Goal: Navigation & Orientation: Find specific page/section

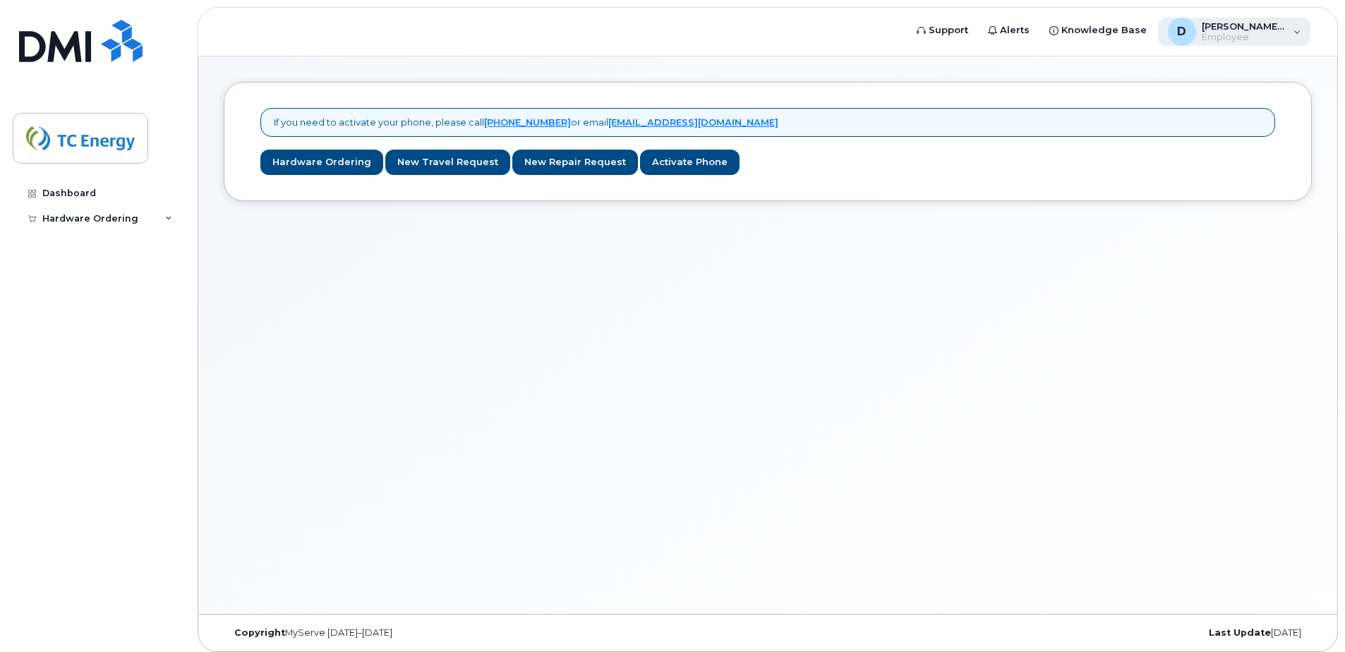
click at [1300, 33] on div "D diana_sembrat@tcenergy.com Employee" at bounding box center [1234, 32] width 153 height 28
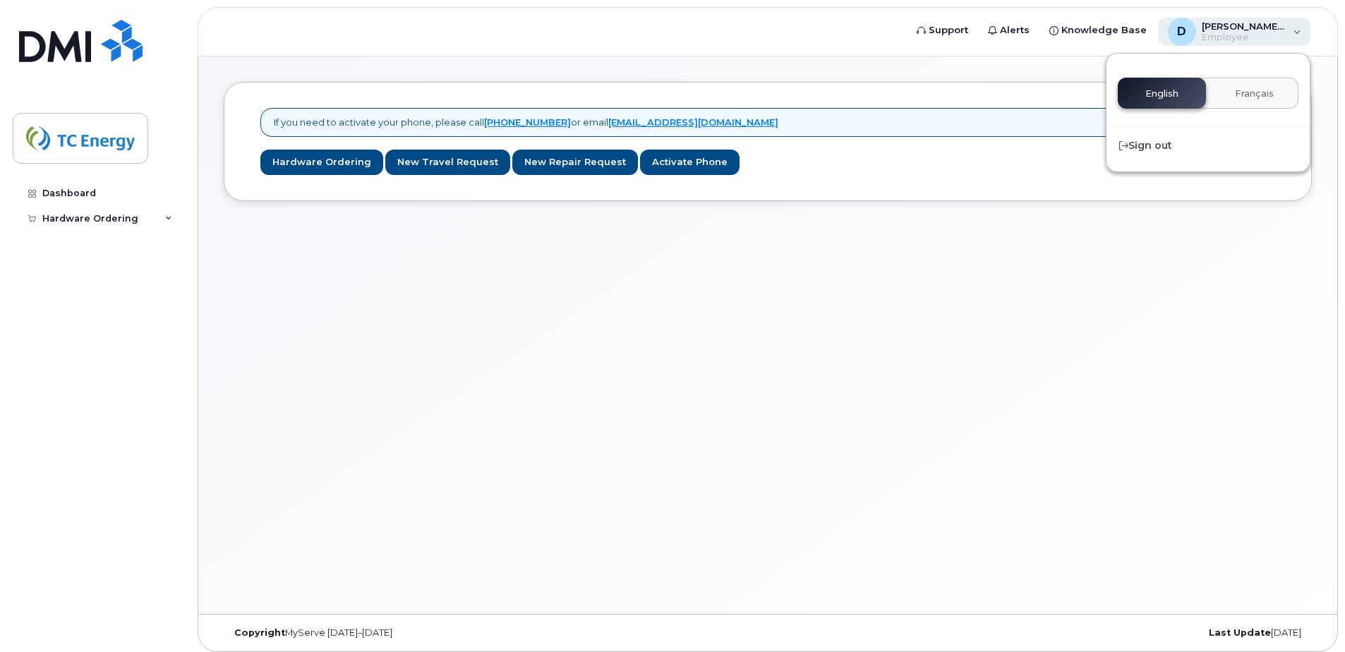
click at [1300, 33] on div "D diana_sembrat@tcenergy.com Employee" at bounding box center [1234, 32] width 153 height 28
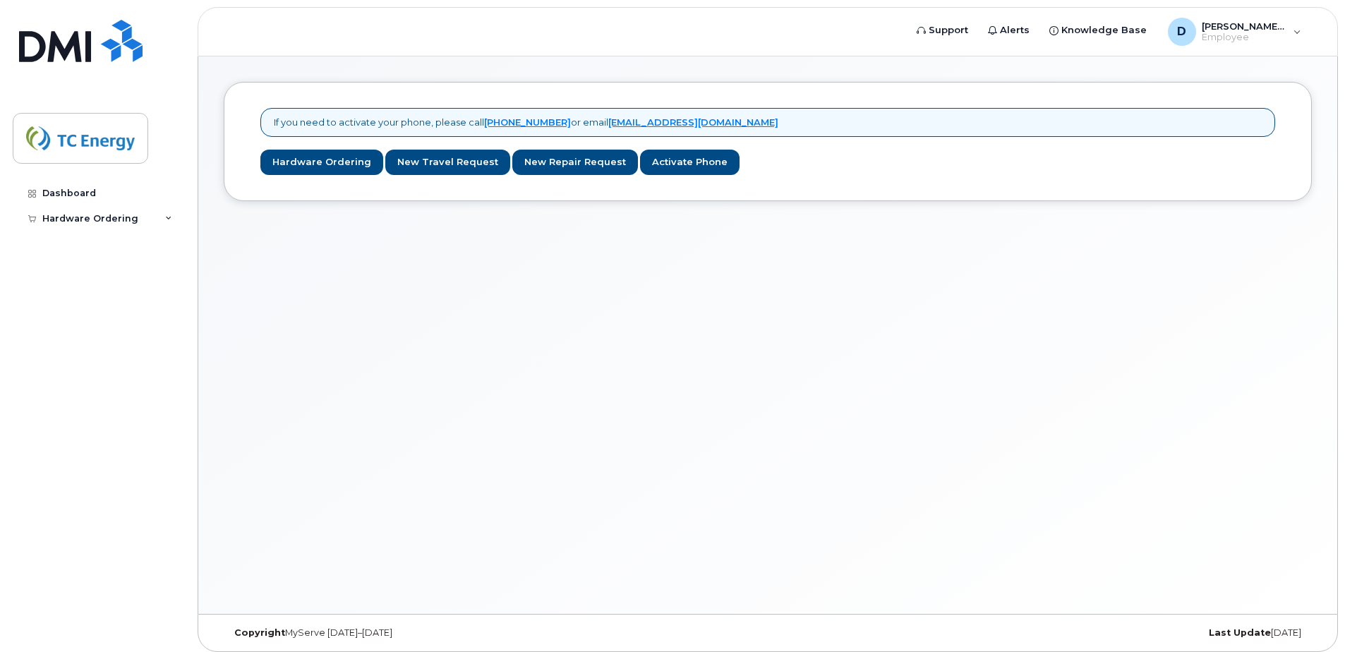
click at [544, 469] on div "If you need to activate your phone, please call 1-877-689-8289 or email helpdes…" at bounding box center [767, 334] width 1139 height 557
click at [80, 186] on link "Dashboard" at bounding box center [98, 193] width 171 height 25
click at [1296, 35] on div "D diana_sembrat@tcenergy.com Employee" at bounding box center [1234, 32] width 153 height 28
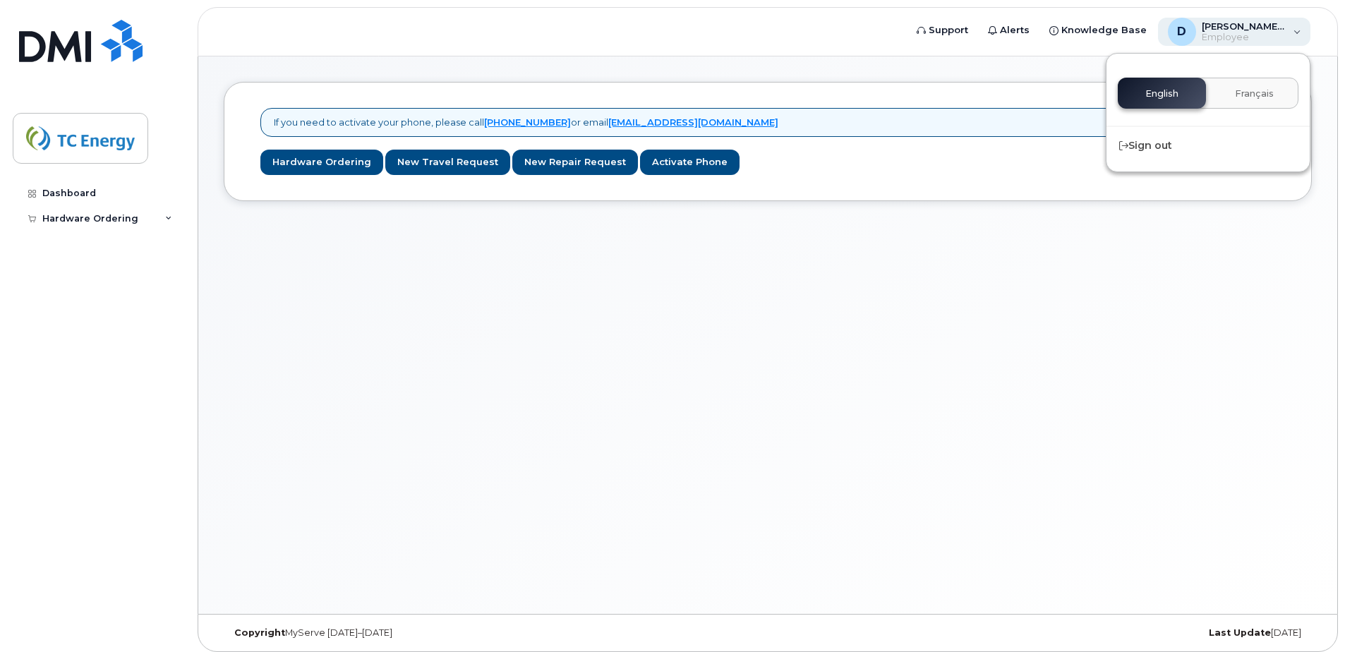
click at [1296, 35] on div "D diana_sembrat@tcenergy.com Employee" at bounding box center [1234, 32] width 153 height 28
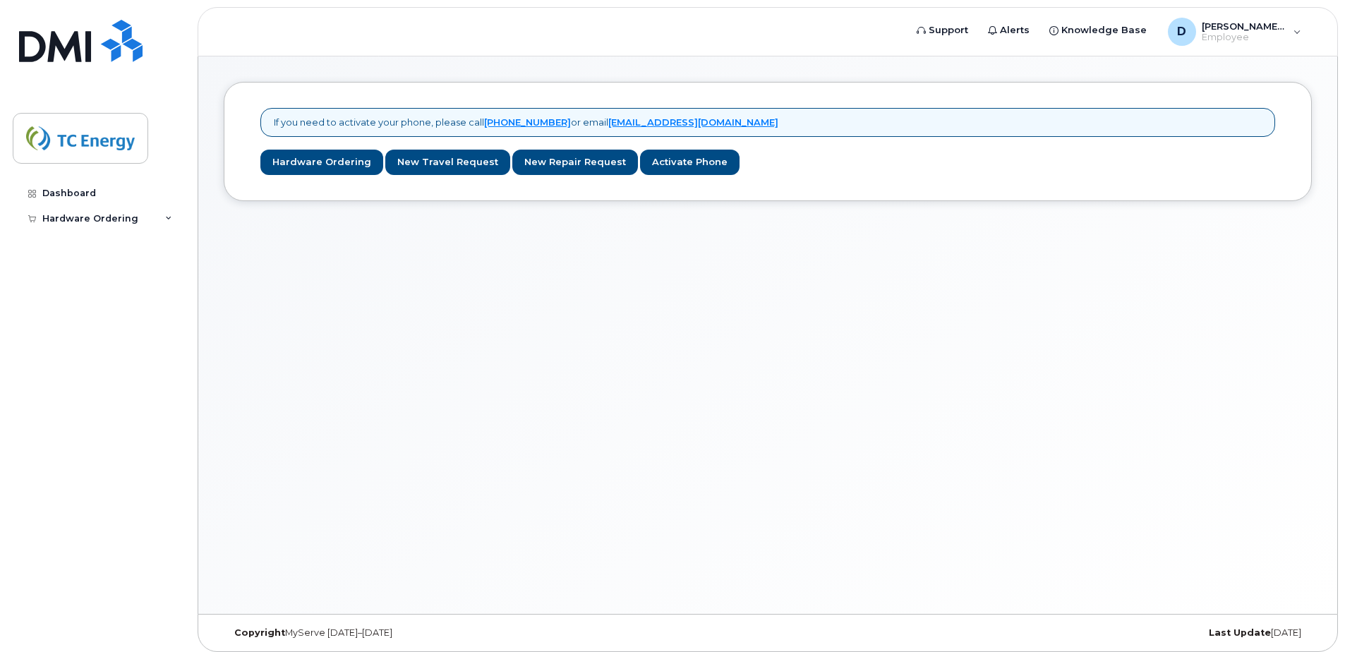
click at [536, 367] on div "If you need to activate your phone, please call 1-877-689-8289 or email helpdes…" at bounding box center [767, 334] width 1139 height 557
click at [82, 145] on img at bounding box center [80, 138] width 109 height 41
click at [68, 193] on div "Dashboard" at bounding box center [69, 193] width 54 height 11
